Goal: Obtain resource: Download file/media

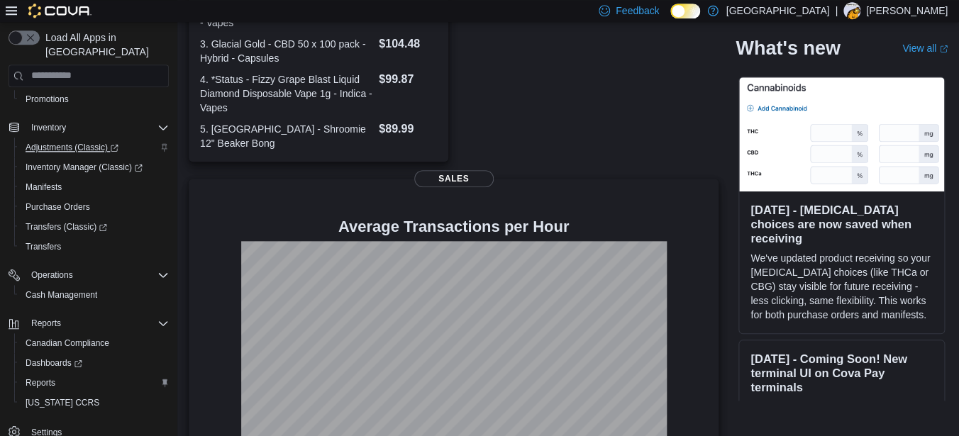
scroll to position [427, 0]
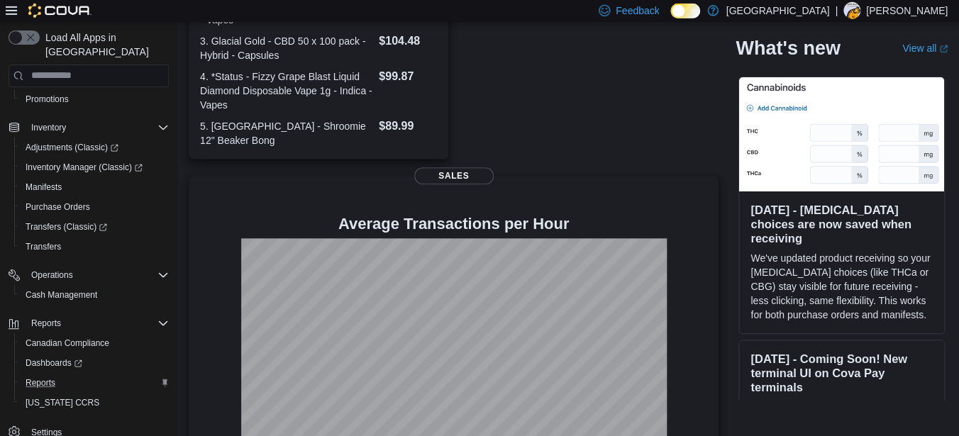
click at [67, 375] on div "Reports" at bounding box center [94, 383] width 149 height 17
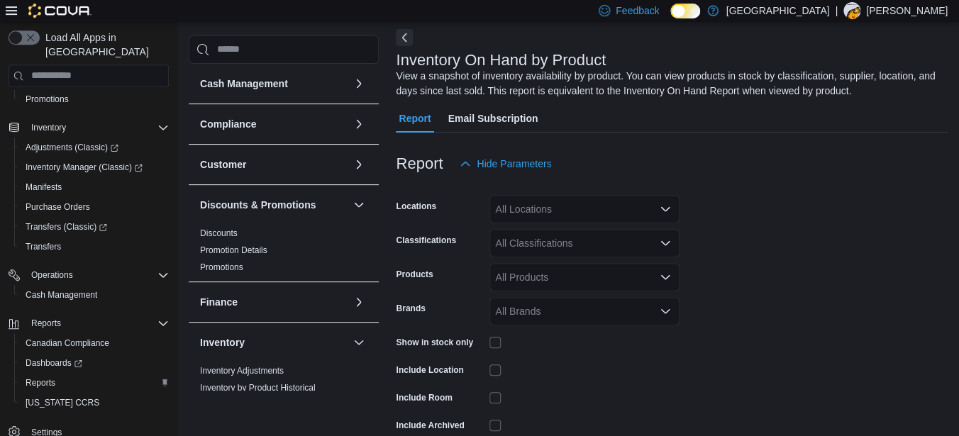
scroll to position [62, 0]
click at [427, 223] on div "Locations" at bounding box center [440, 208] width 88 height 28
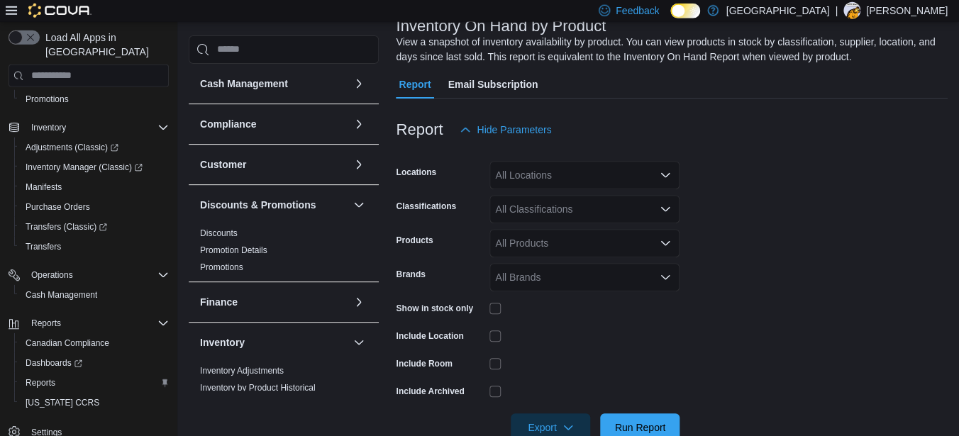
scroll to position [98, 0]
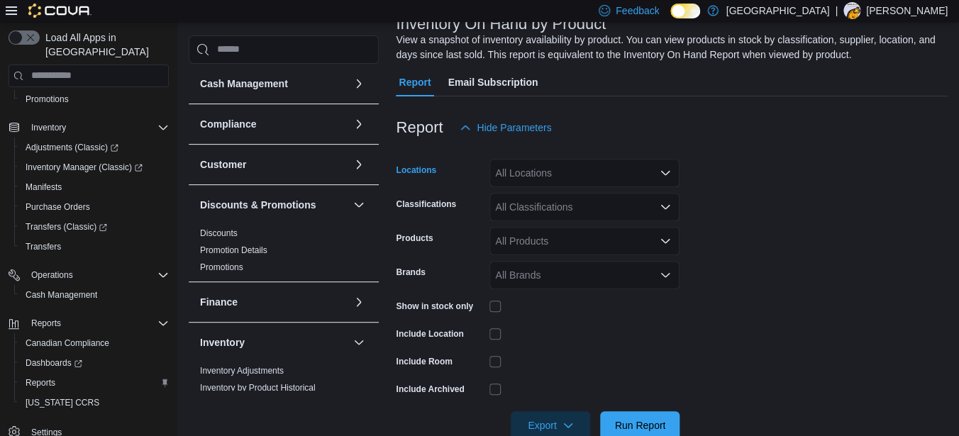
click at [574, 185] on div "All Locations" at bounding box center [584, 173] width 190 height 28
click at [555, 338] on div at bounding box center [584, 334] width 190 height 22
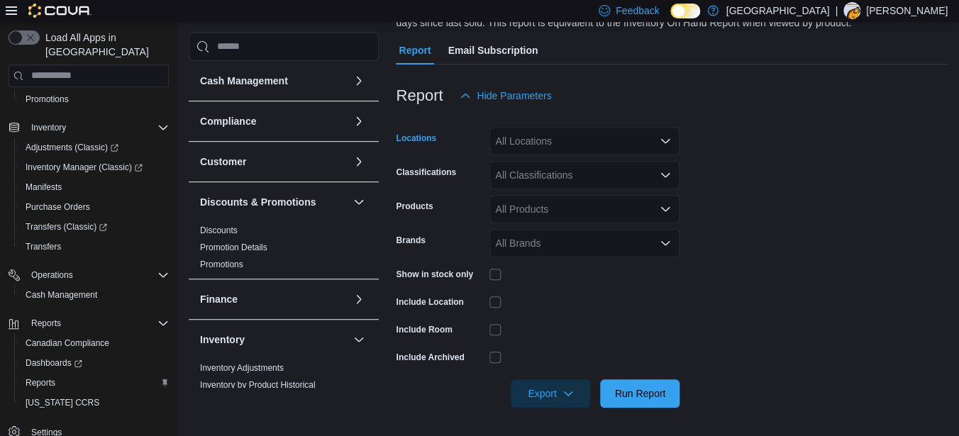
click at [600, 140] on div "All Locations" at bounding box center [584, 141] width 190 height 28
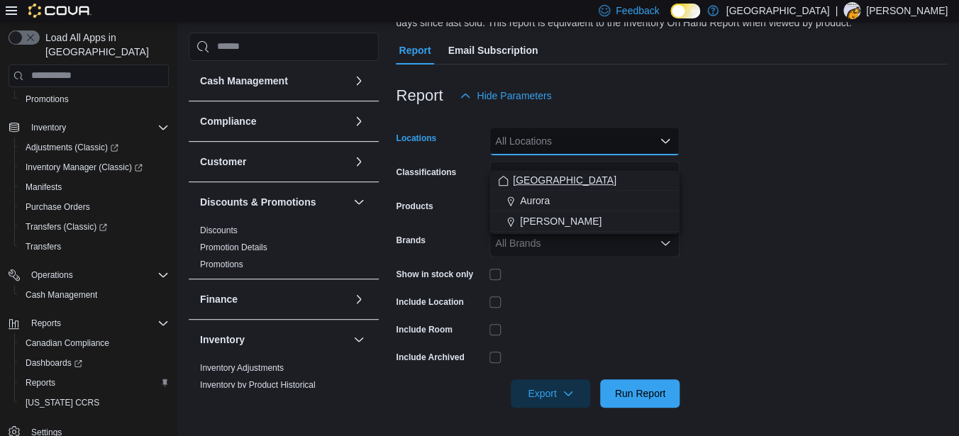
click at [532, 173] on span "[GEOGRAPHIC_DATA]" at bounding box center [565, 180] width 104 height 14
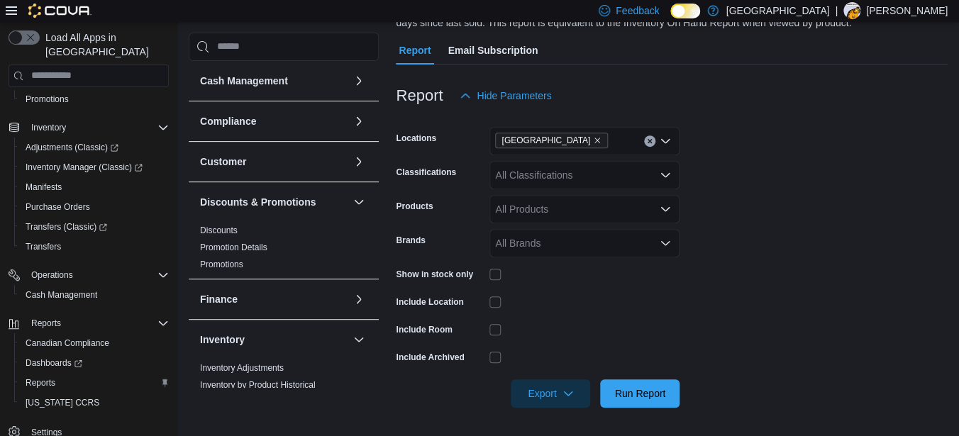
click at [489, 272] on div "Show in stock only" at bounding box center [538, 274] width 284 height 22
click at [549, 397] on span "Export" at bounding box center [550, 393] width 62 height 28
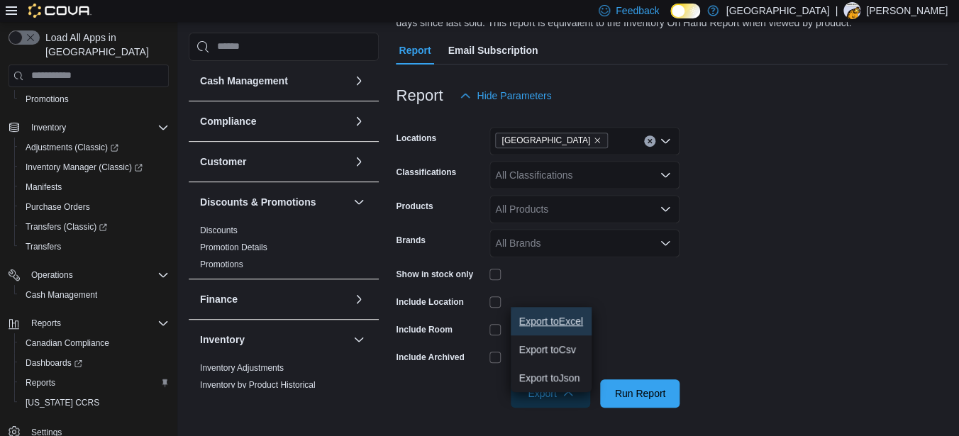
click at [541, 319] on button "Export to Excel" at bounding box center [551, 321] width 81 height 28
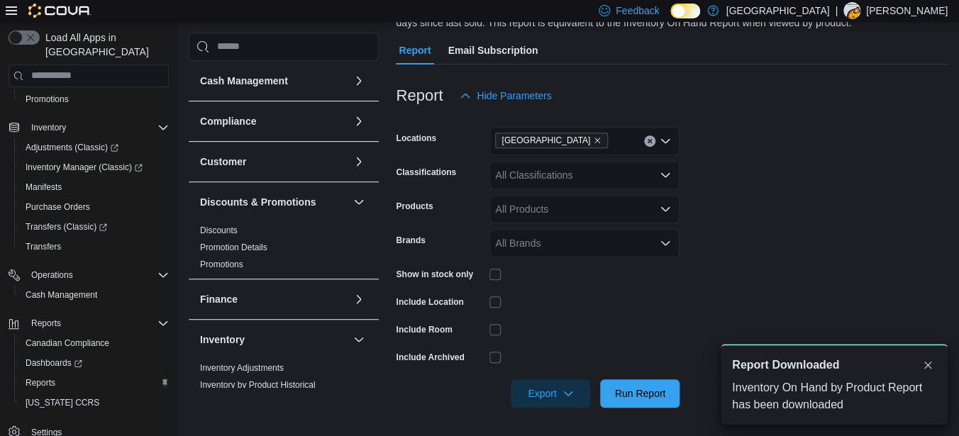
scroll to position [0, 0]
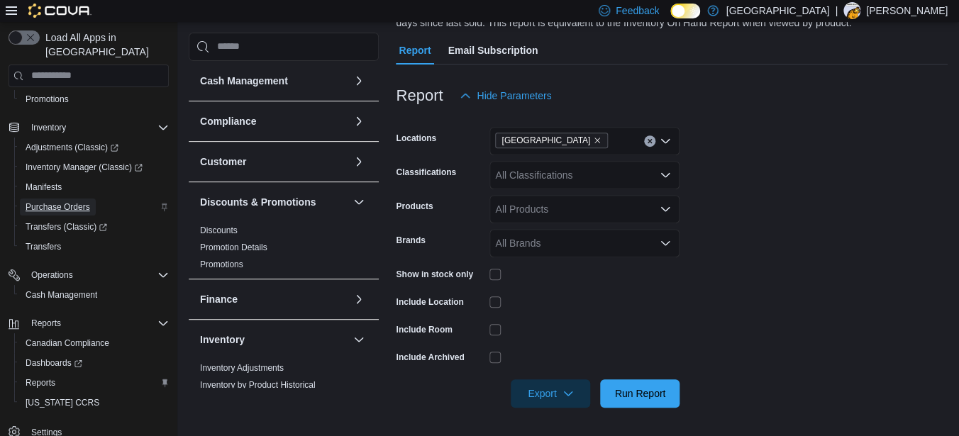
click at [65, 201] on span "Purchase Orders" at bounding box center [58, 206] width 65 height 11
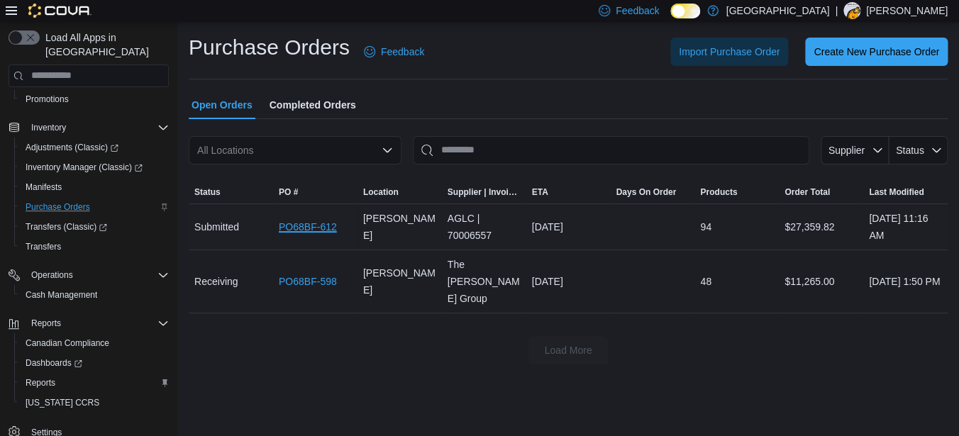
click at [315, 227] on link "PO68BF-612" at bounding box center [308, 226] width 58 height 17
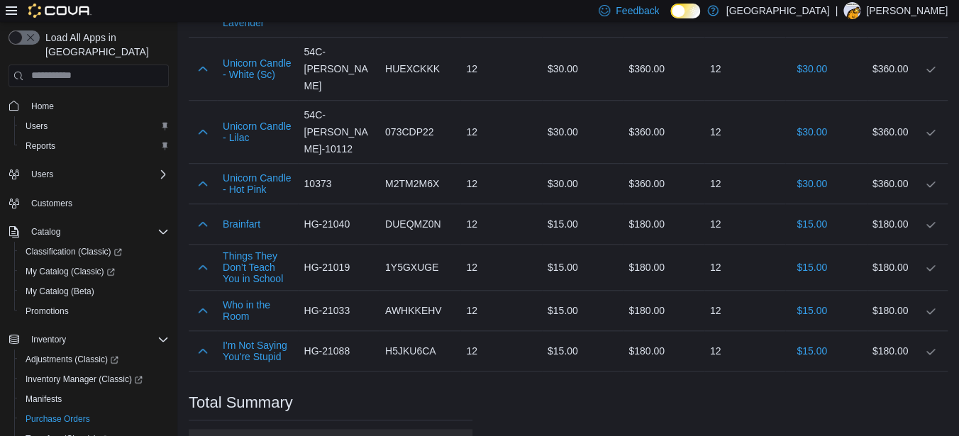
scroll to position [2359, 0]
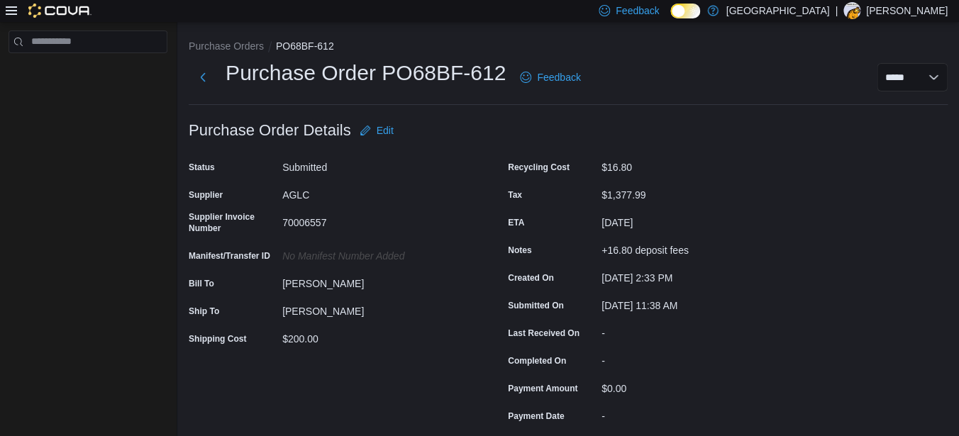
click at [231, 53] on ol "Purchase Orders PO68BF-612" at bounding box center [568, 47] width 759 height 17
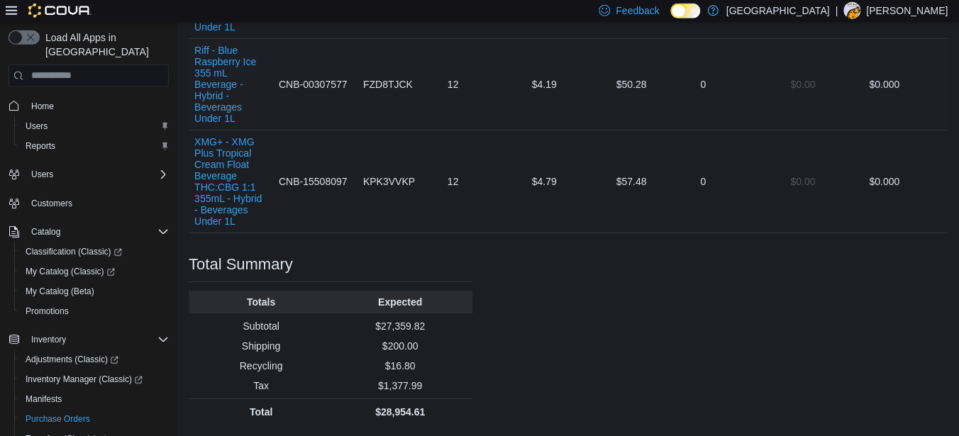
scroll to position [8665, 0]
